Goal: Check status: Check status

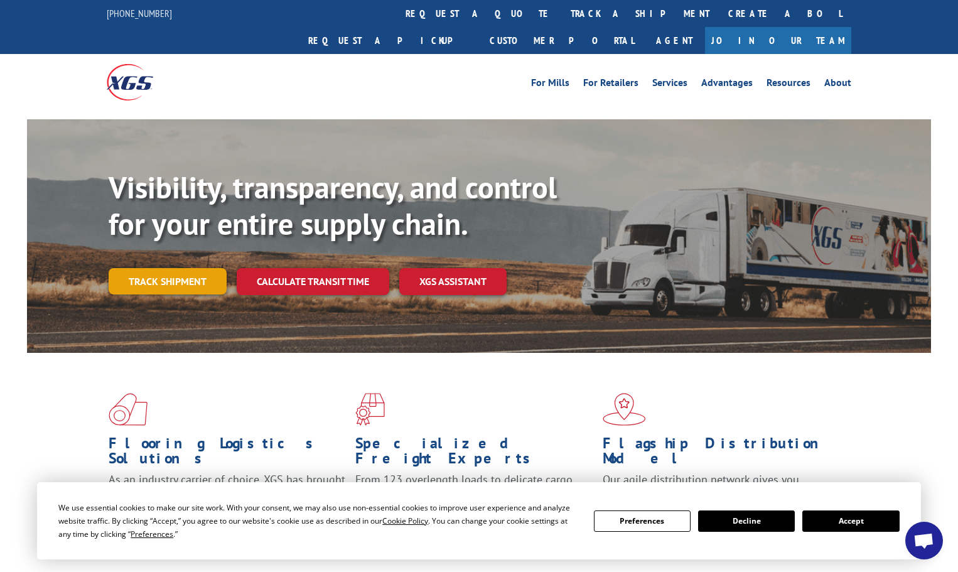
click at [180, 268] on link "Track shipment" at bounding box center [168, 281] width 118 height 26
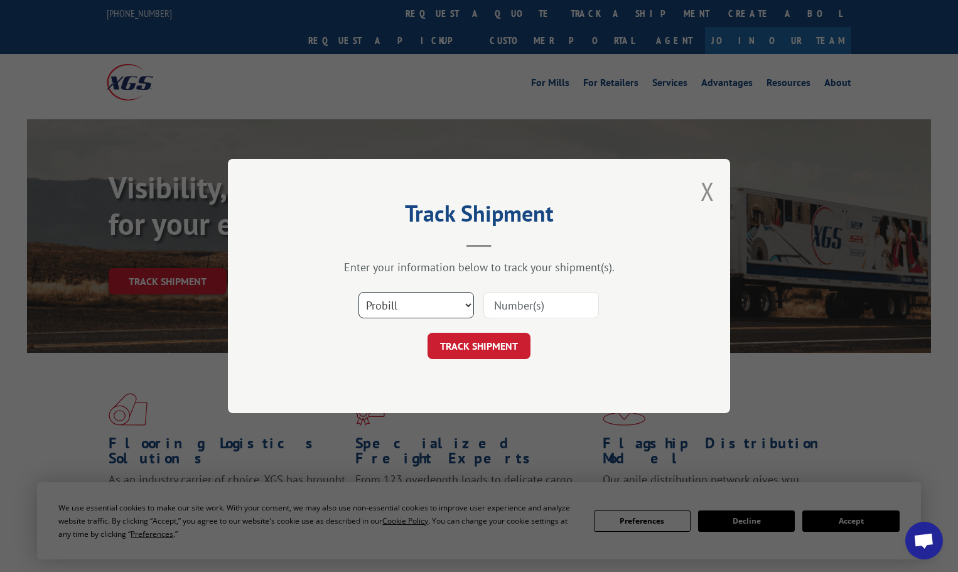
click at [442, 301] on select "Select category... Probill BOL PO" at bounding box center [417, 305] width 116 height 26
select select "bol"
click at [359, 292] on select "Select category... Probill BOL PO" at bounding box center [417, 305] width 116 height 26
click at [520, 295] on input at bounding box center [542, 305] width 116 height 26
paste input "0894314529"
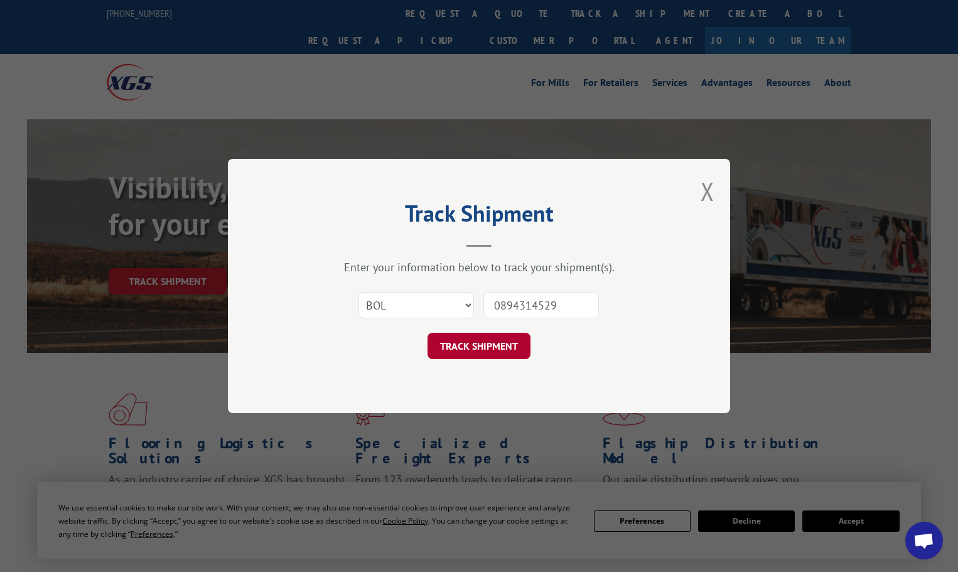
type input "0894314529"
click at [516, 354] on button "TRACK SHIPMENT" at bounding box center [479, 346] width 103 height 26
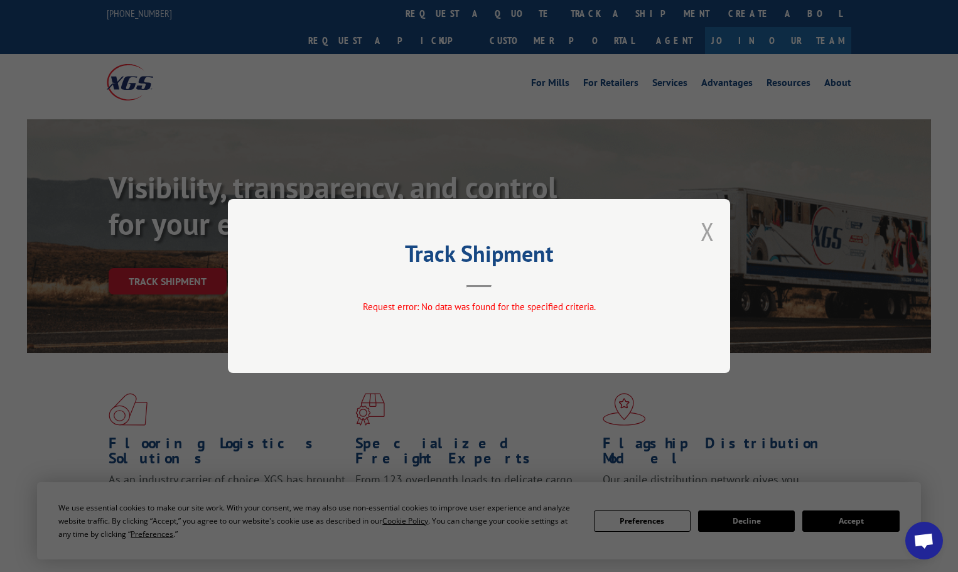
click at [708, 225] on button "Close modal" at bounding box center [708, 231] width 14 height 33
